Goal: Task Accomplishment & Management: Manage account settings

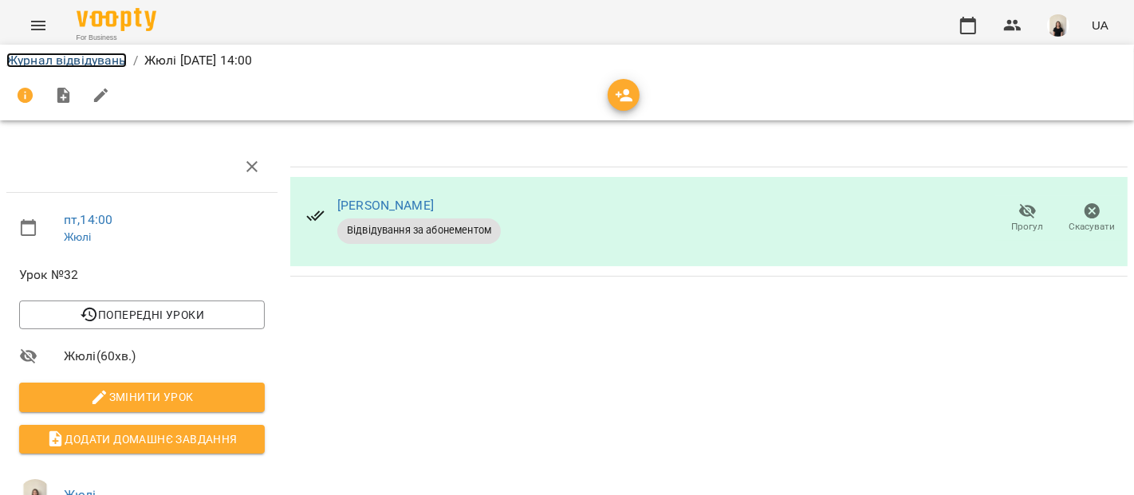
click at [87, 61] on link "Журнал відвідувань" at bounding box center [66, 60] width 120 height 15
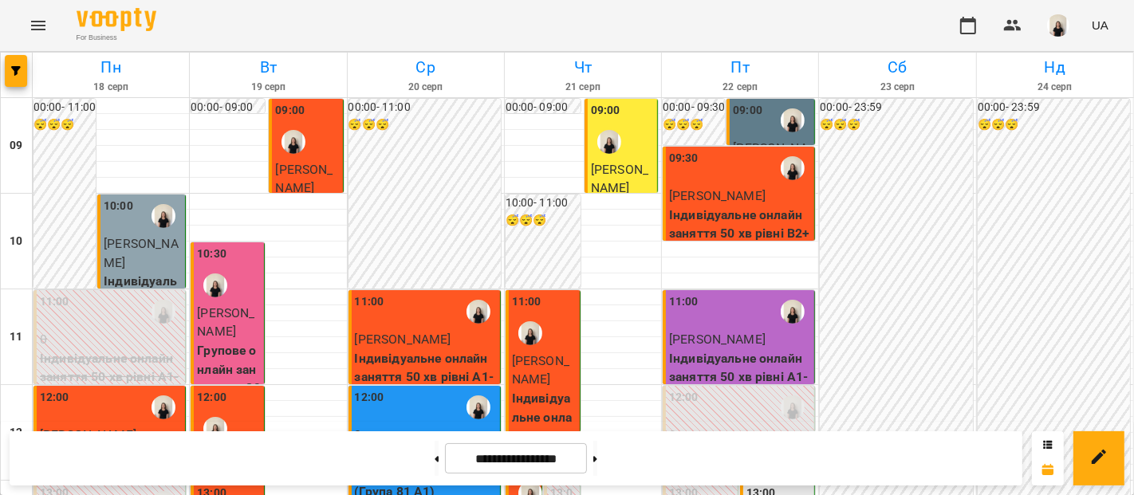
scroll to position [622, 0]
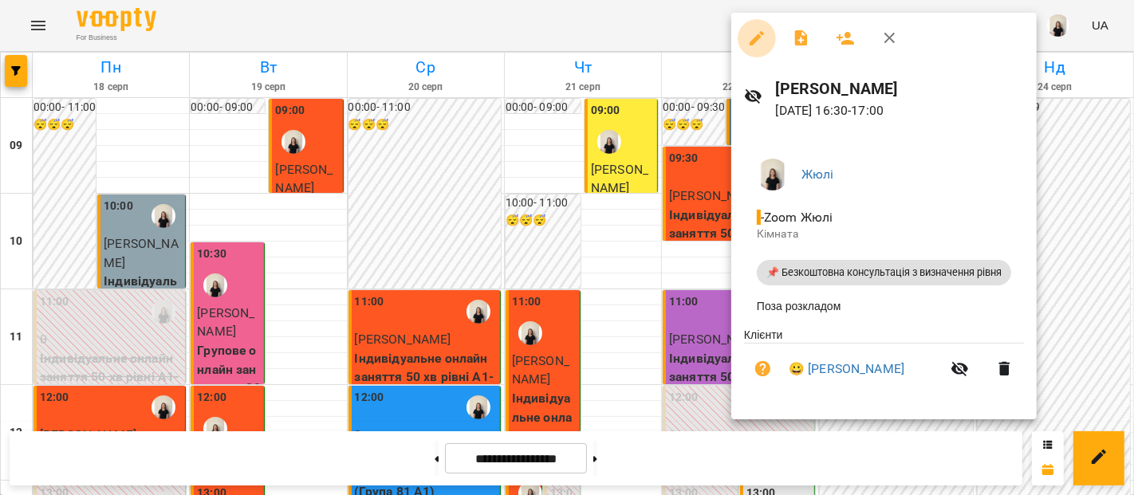
click at [759, 40] on icon "button" at bounding box center [756, 38] width 19 height 19
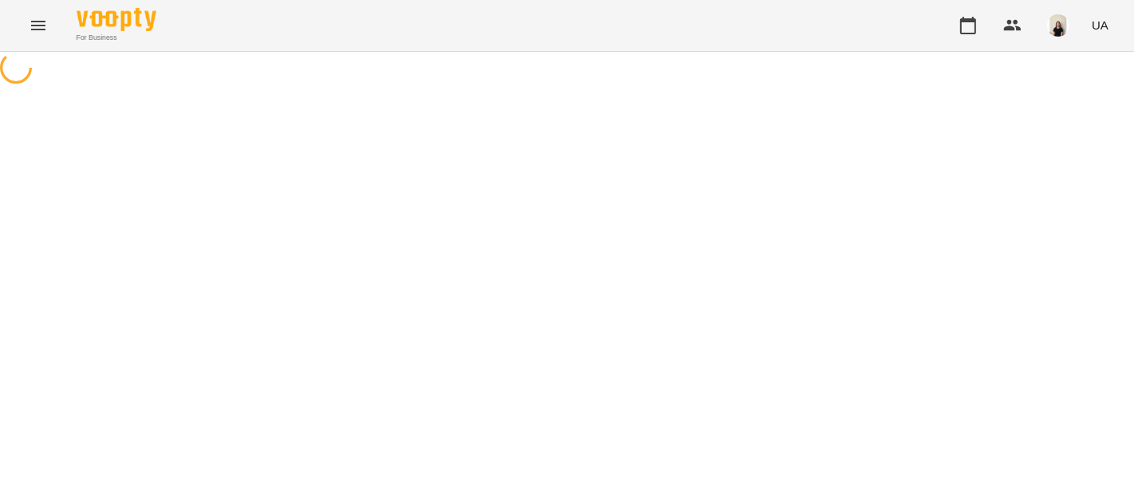
select select "**********"
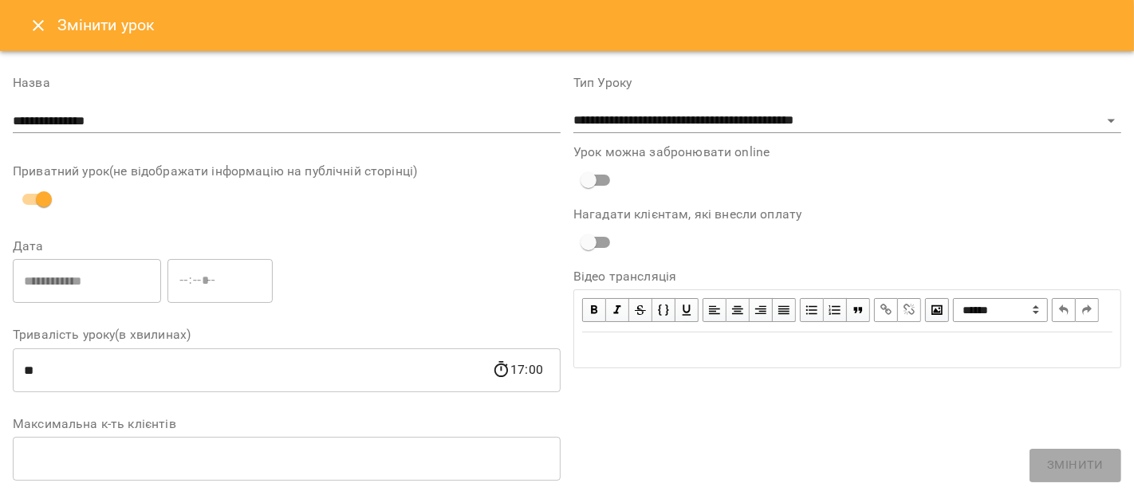
click at [41, 30] on icon "Close" at bounding box center [38, 25] width 19 height 19
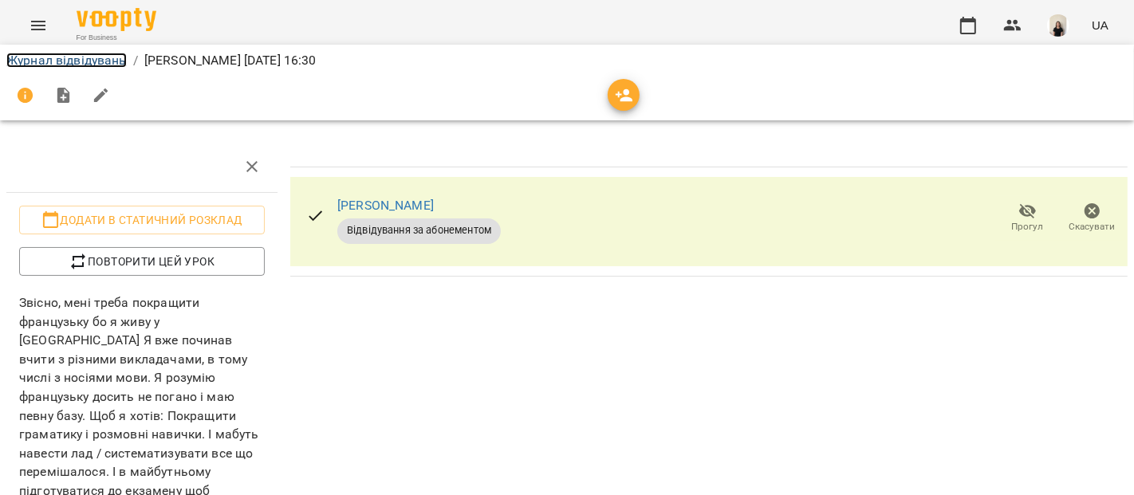
click at [58, 57] on link "Журнал відвідувань" at bounding box center [66, 60] width 120 height 15
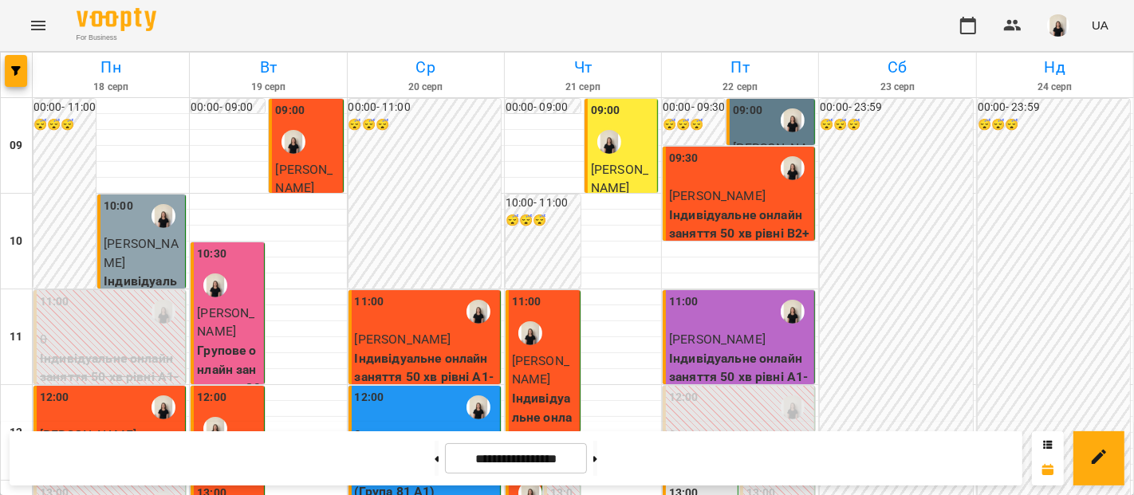
scroll to position [660, 0]
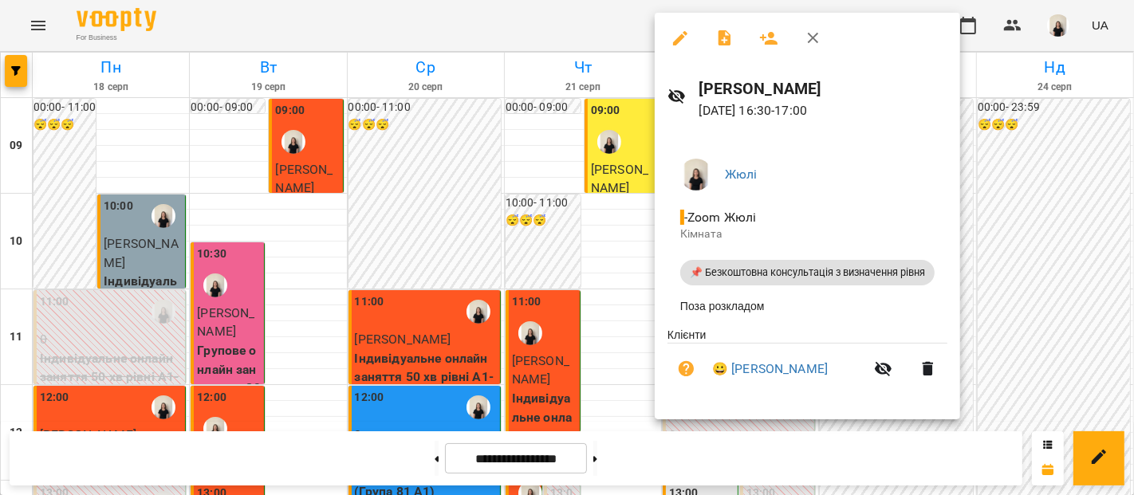
drag, startPoint x: 813, startPoint y: 89, endPoint x: 697, endPoint y: 96, distance: 115.8
click at [697, 96] on div "[PERSON_NAME] [DATE] 16:30 - 17:00" at bounding box center [808, 98] width 306 height 69
copy h6 "[PERSON_NAME]"
click at [827, 44] on button "button" at bounding box center [813, 38] width 38 height 38
